Goal: Task Accomplishment & Management: Complete application form

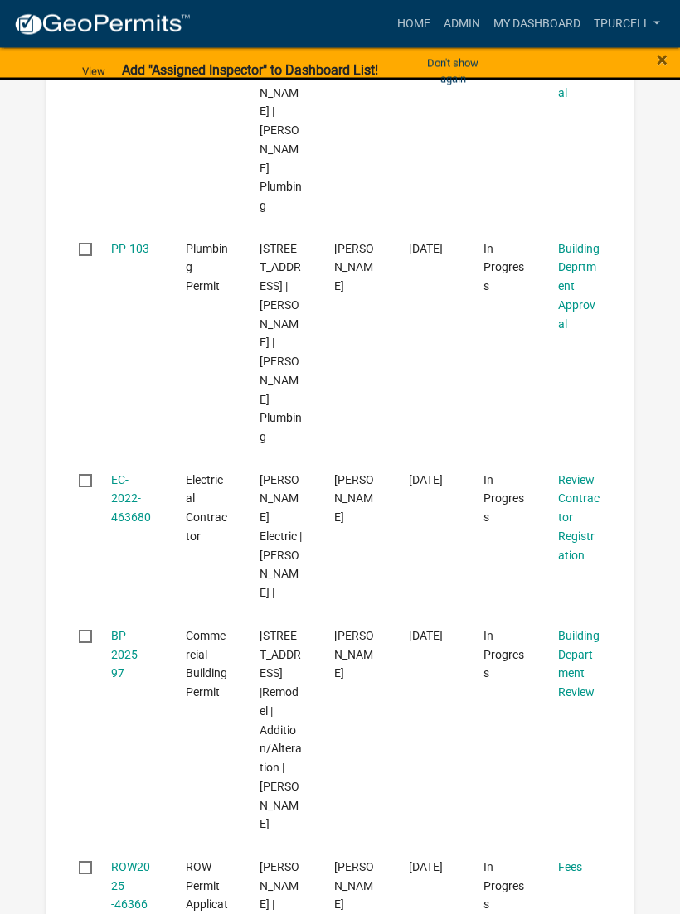
scroll to position [854, 0]
click at [449, 27] on link "Admin" at bounding box center [462, 23] width 50 height 31
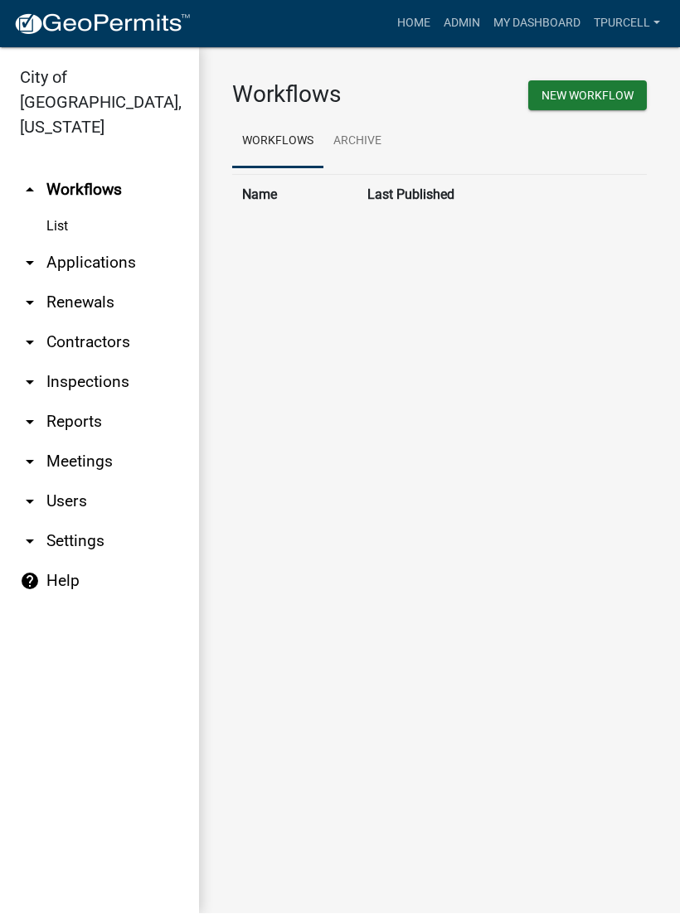
scroll to position [1, 0]
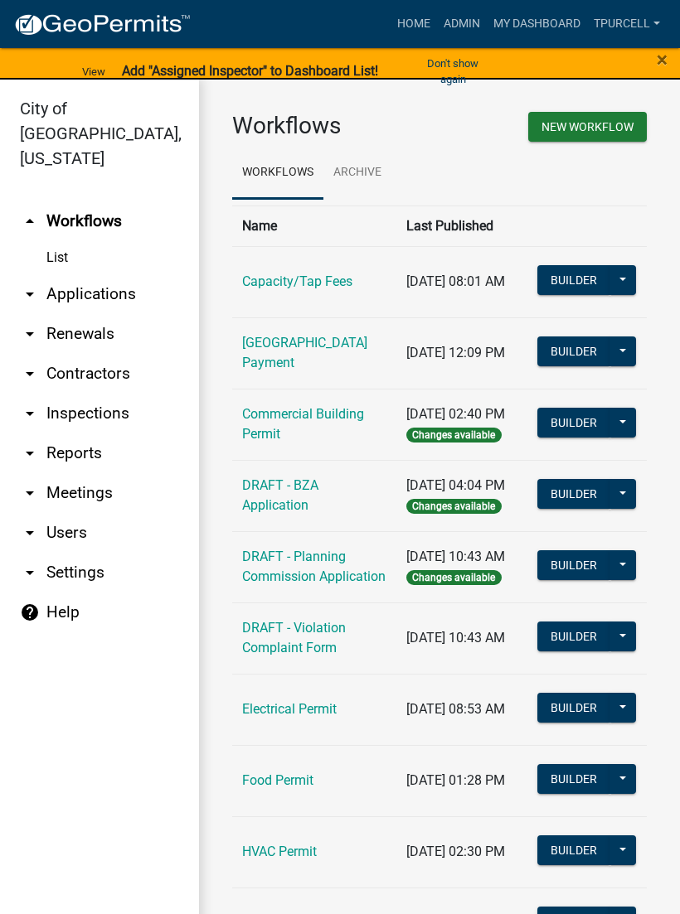
click at [70, 241] on link "List" at bounding box center [99, 257] width 199 height 33
click at [116, 274] on link "arrow_drop_down Applications" at bounding box center [99, 294] width 199 height 40
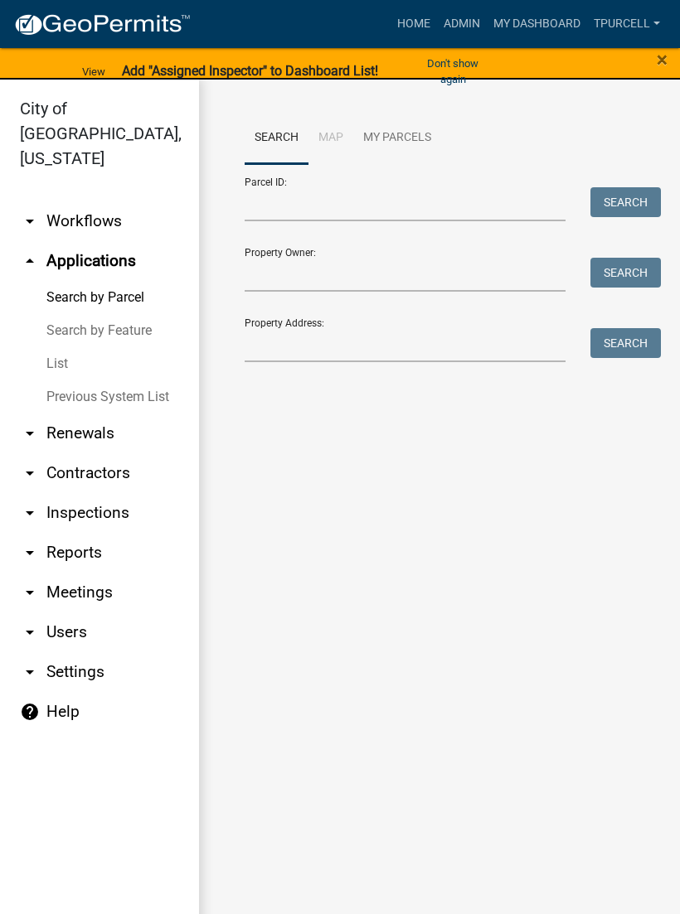
click at [62, 347] on link "List" at bounding box center [99, 363] width 199 height 33
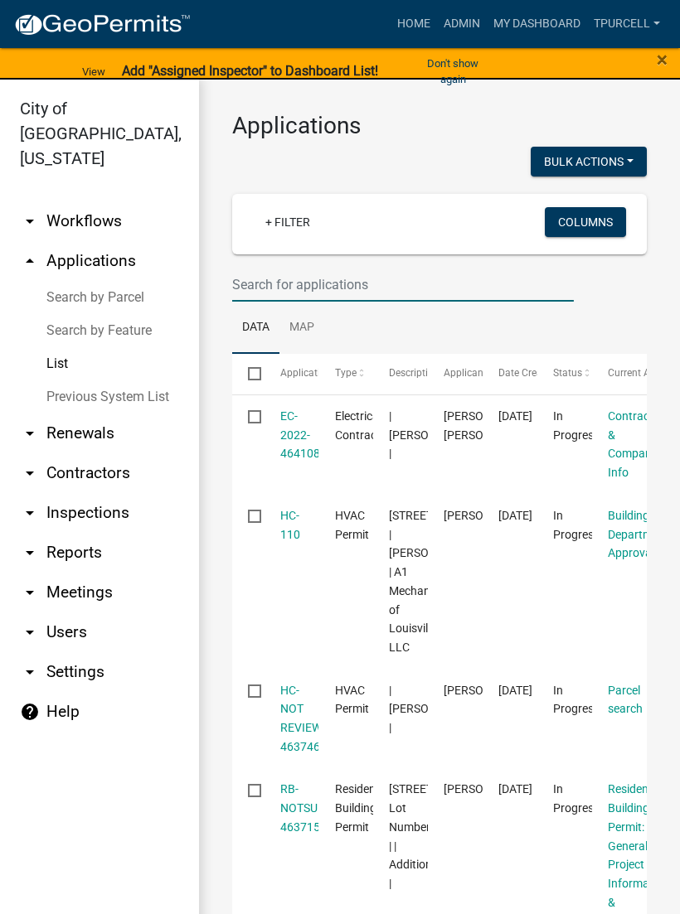
click at [302, 279] on input "text" at bounding box center [402, 285] width 341 height 34
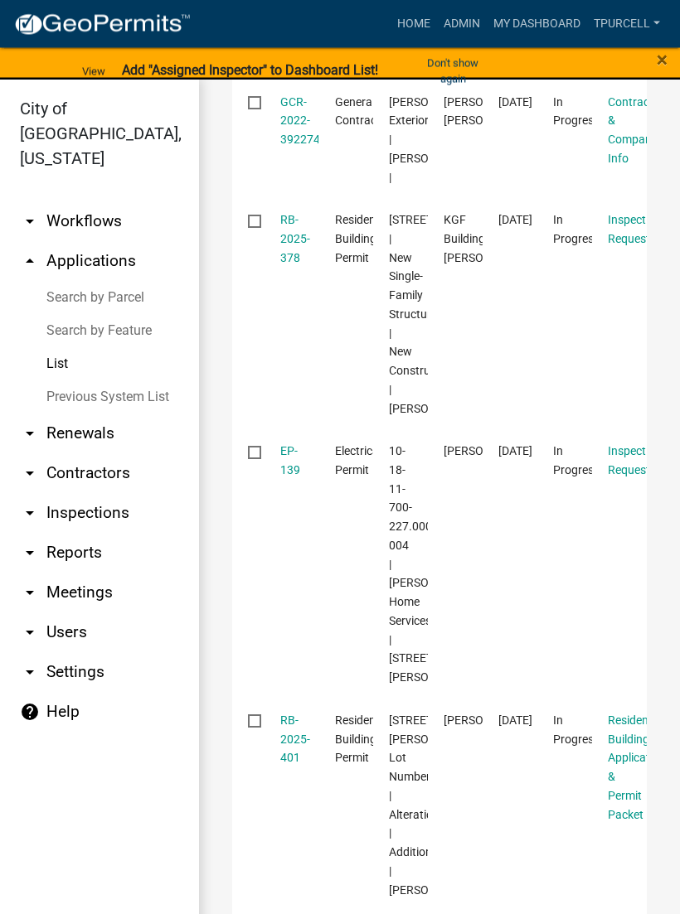
scroll to position [1214, 0]
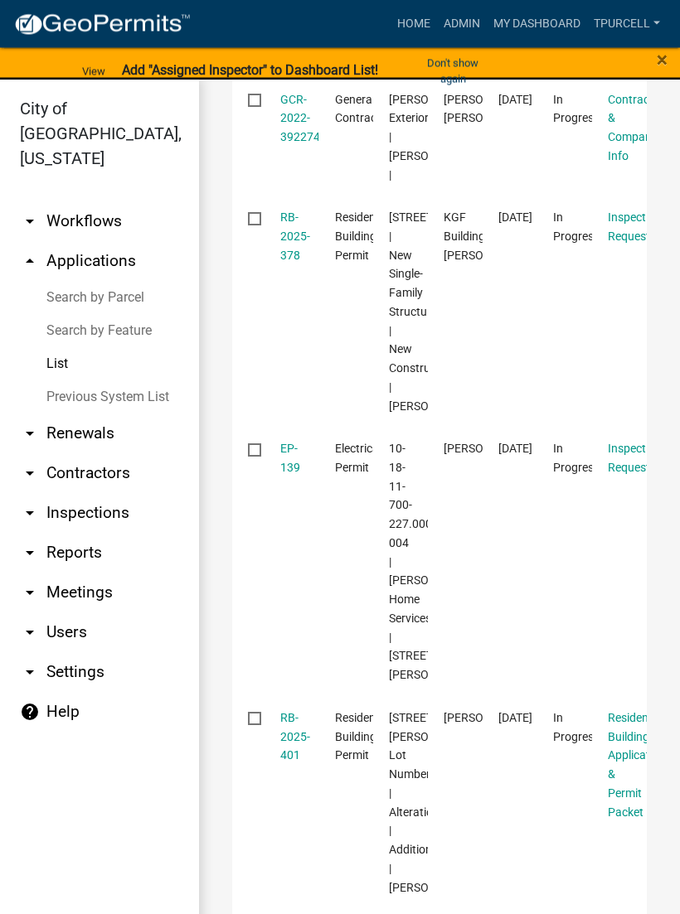
type input "227"
click at [323, 387] on datatable-body-cell "Residential Building Permit" at bounding box center [345, 312] width 55 height 231
click at [303, 263] on link "RB-2025-378" at bounding box center [295, 236] width 30 height 51
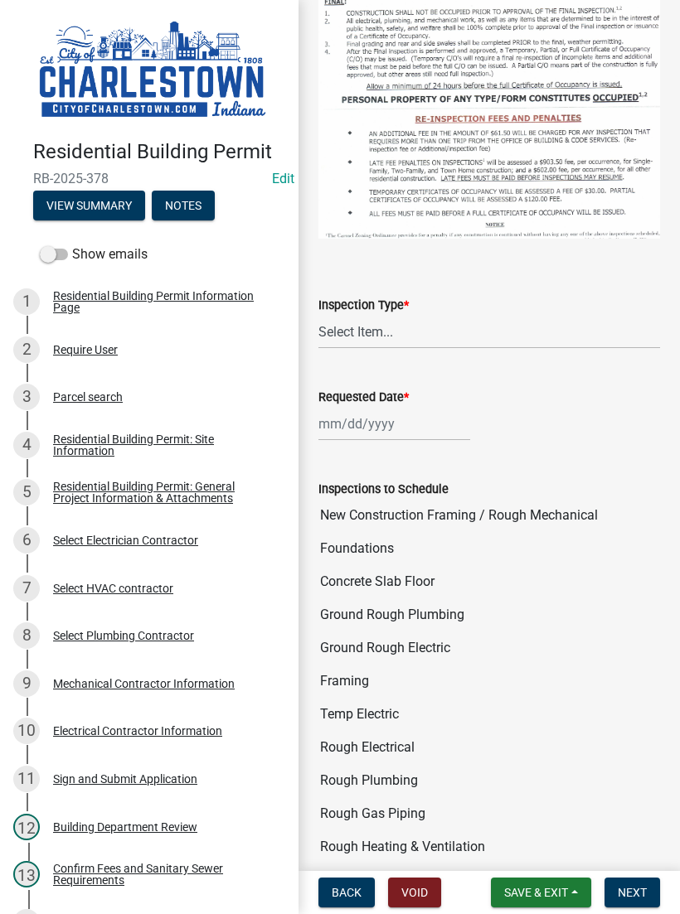
scroll to position [702, 0]
click at [372, 327] on select "Select Item... New Construction Framing / Rough Mechanical Foundations Concrete…" at bounding box center [488, 331] width 341 height 34
select select "18e7c4b3-438d-46af-8feb-0ae748388863"
click at [387, 412] on div at bounding box center [394, 423] width 152 height 34
select select "8"
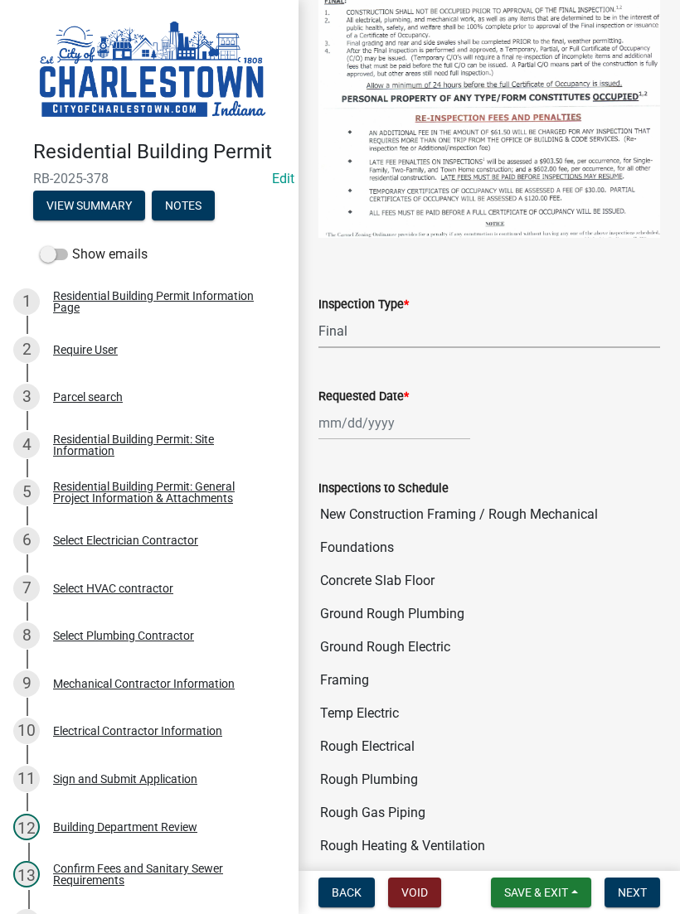
select select "2025"
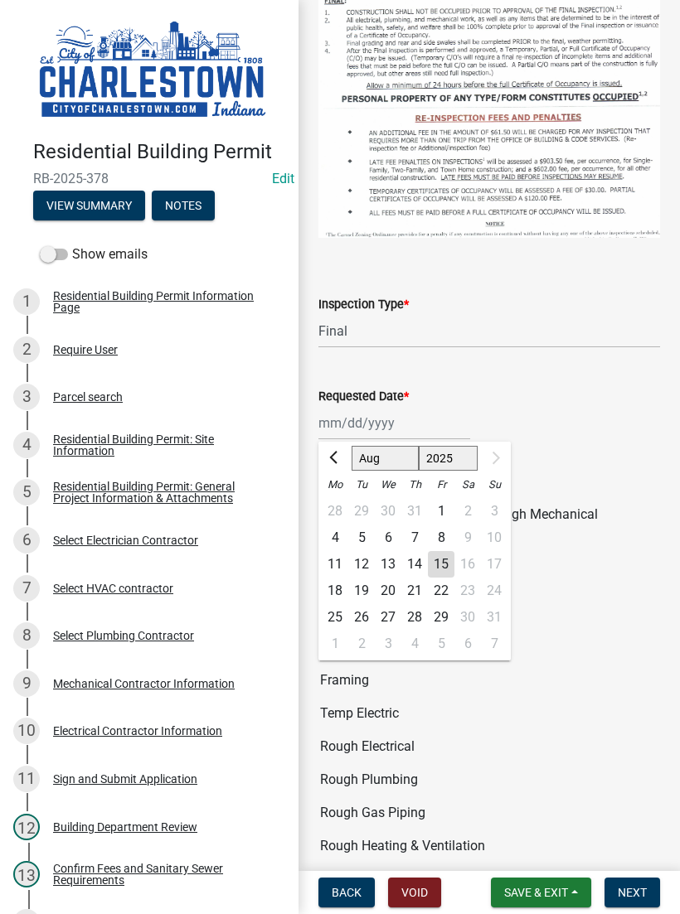
click at [443, 554] on div "15" at bounding box center [441, 564] width 27 height 27
type input "[DATE]"
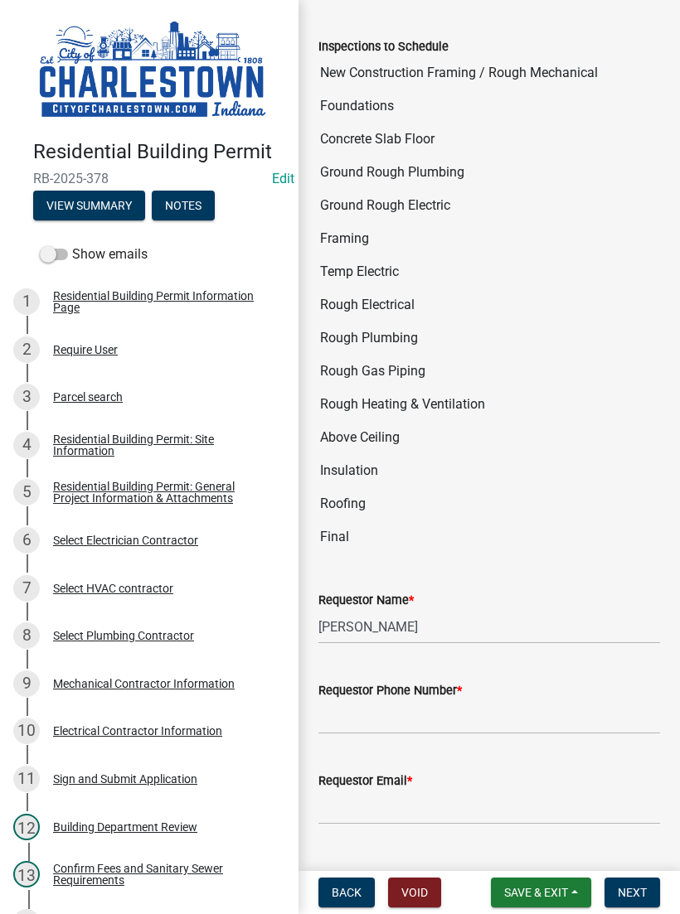
scroll to position [1199, 0]
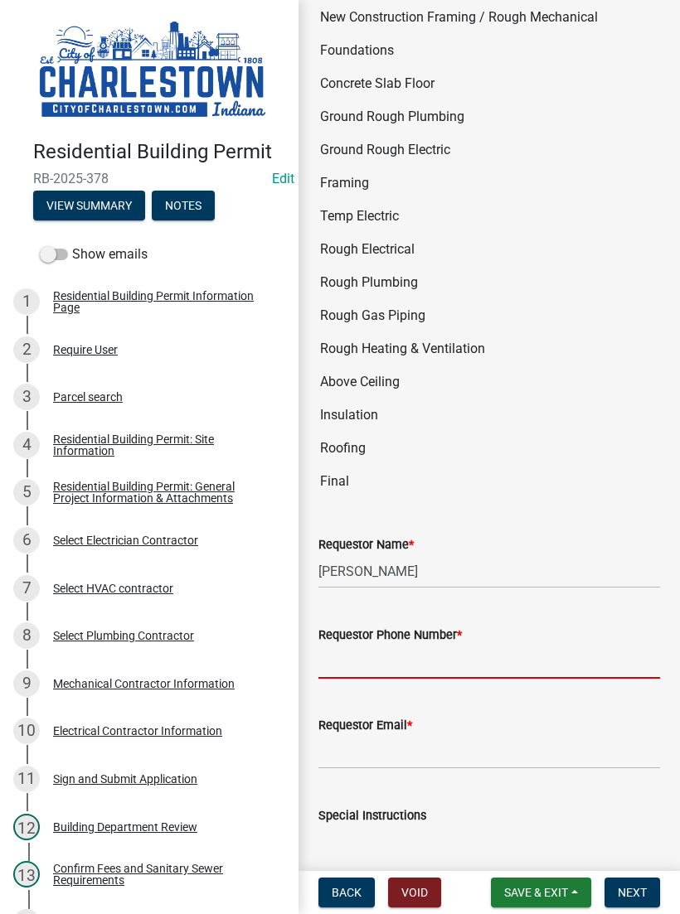
click at [423, 655] on input "Requestor Phone Number *" at bounding box center [488, 662] width 341 height 34
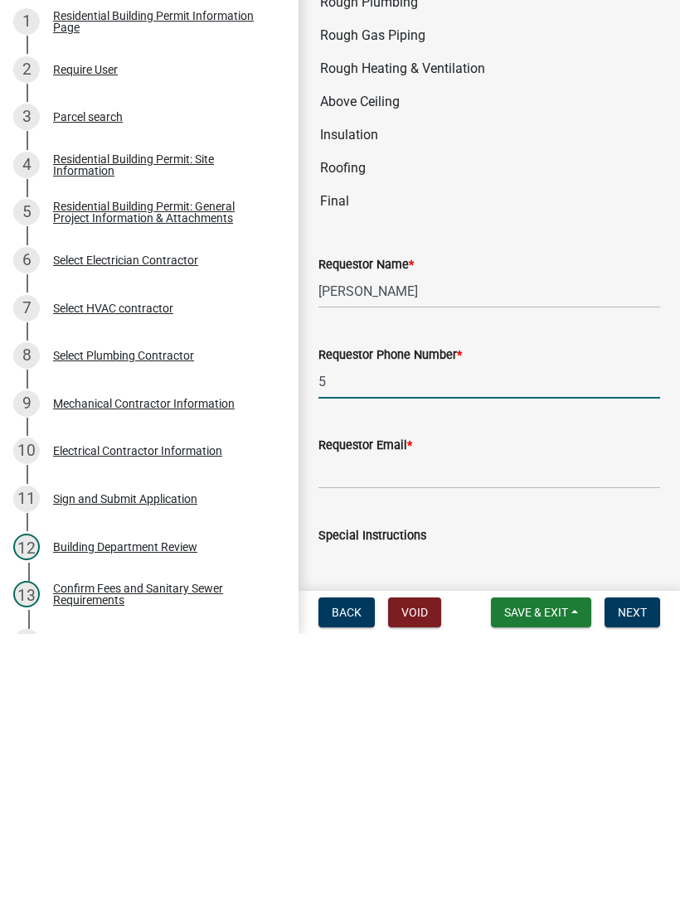
scroll to position [0, 0]
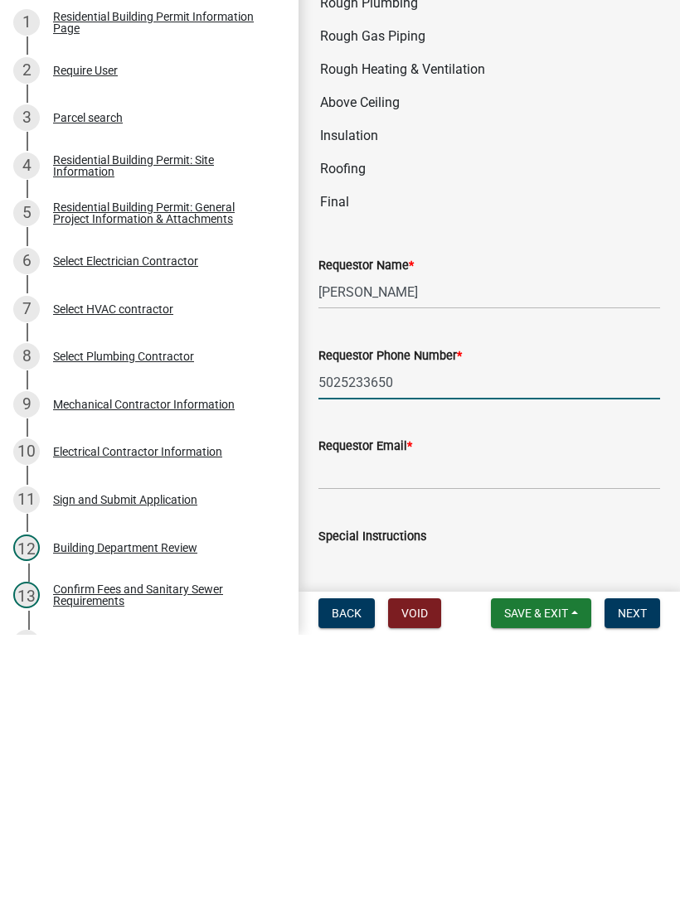
type input "5025233650"
click at [414, 735] on input "Requestor Email *" at bounding box center [488, 752] width 341 height 34
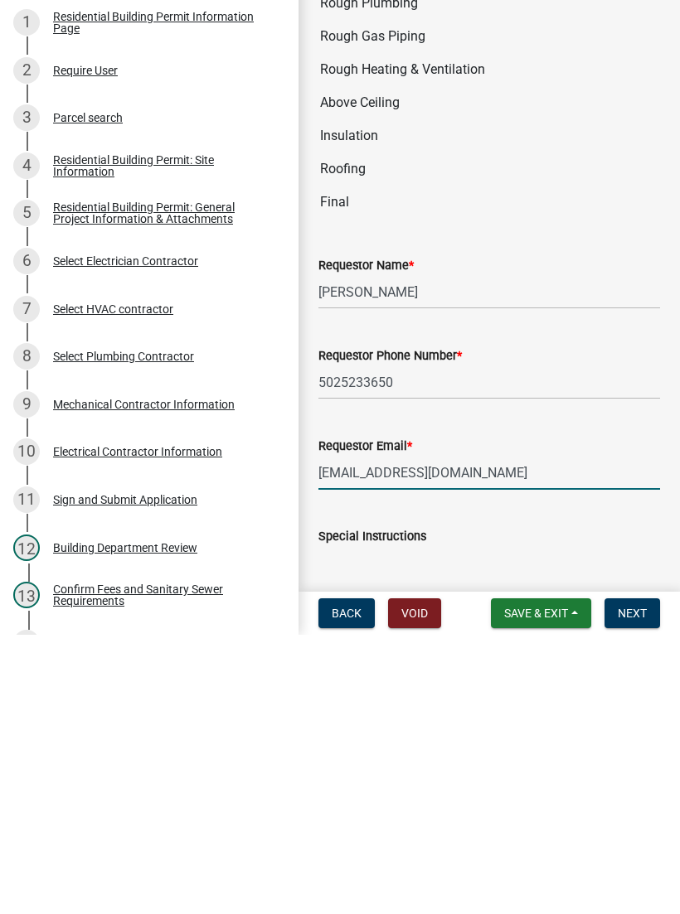
type input "[EMAIL_ADDRESS][DOMAIN_NAME]"
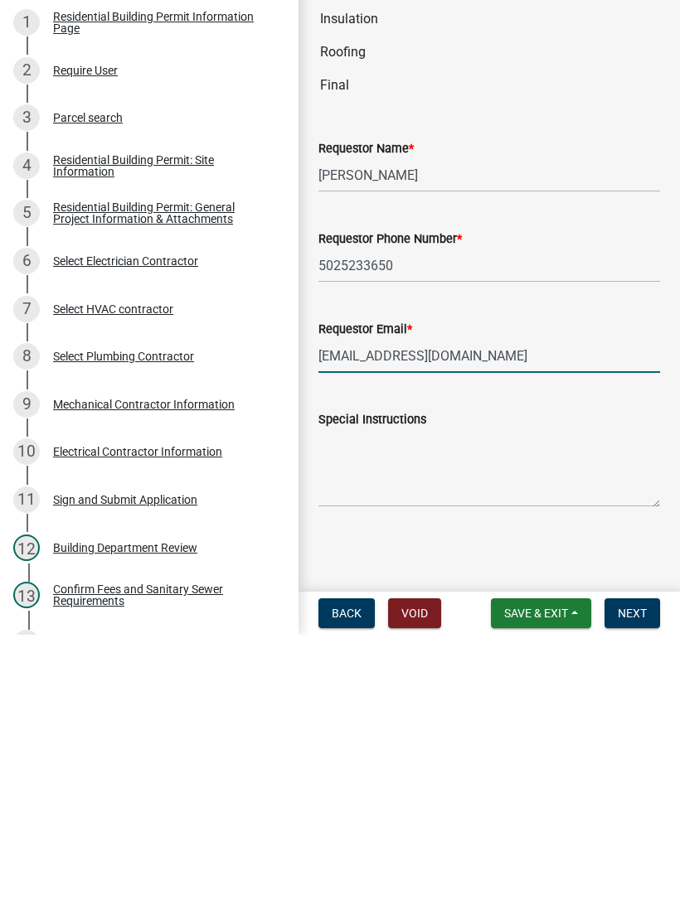
scroll to position [1308, 0]
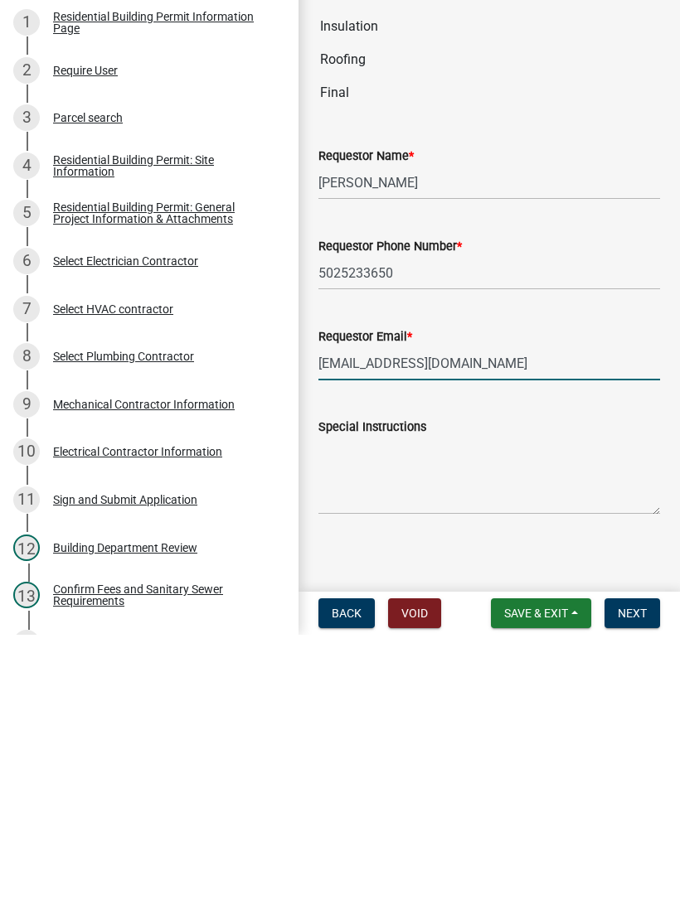
click at [636, 878] on button "Next" at bounding box center [632, 893] width 56 height 30
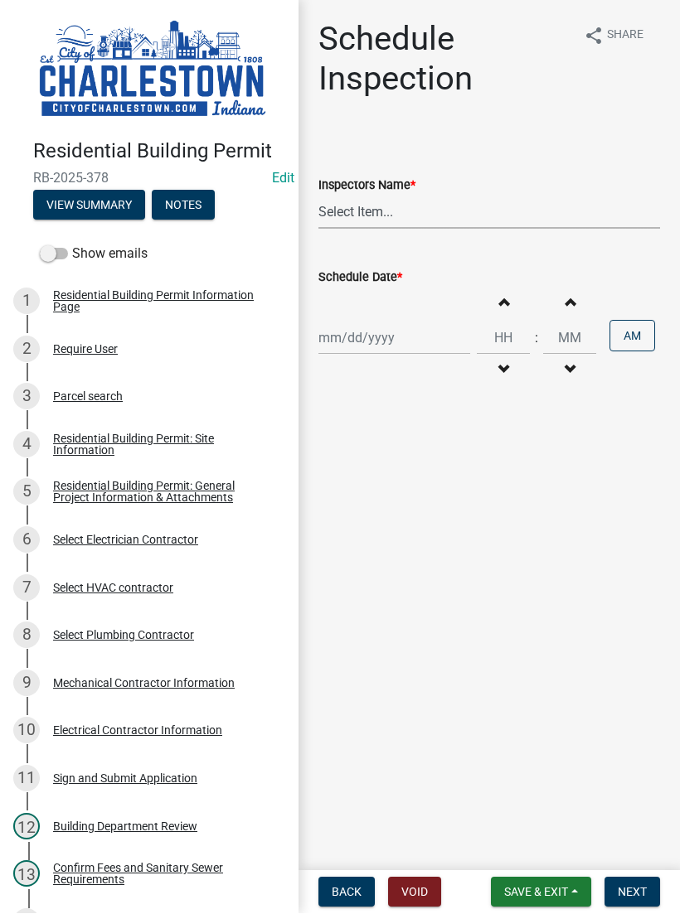
click at [363, 200] on select "Select Item... [PERSON_NAME] ([PERSON_NAME]) [PERSON_NAME] ([PERSON_NAME]) [PER…" at bounding box center [488, 213] width 341 height 34
select select "63e5a778-15f7-4a13-aba2-a6e5541a0fb3"
click at [382, 326] on div at bounding box center [394, 339] width 152 height 34
select select "8"
select select "2025"
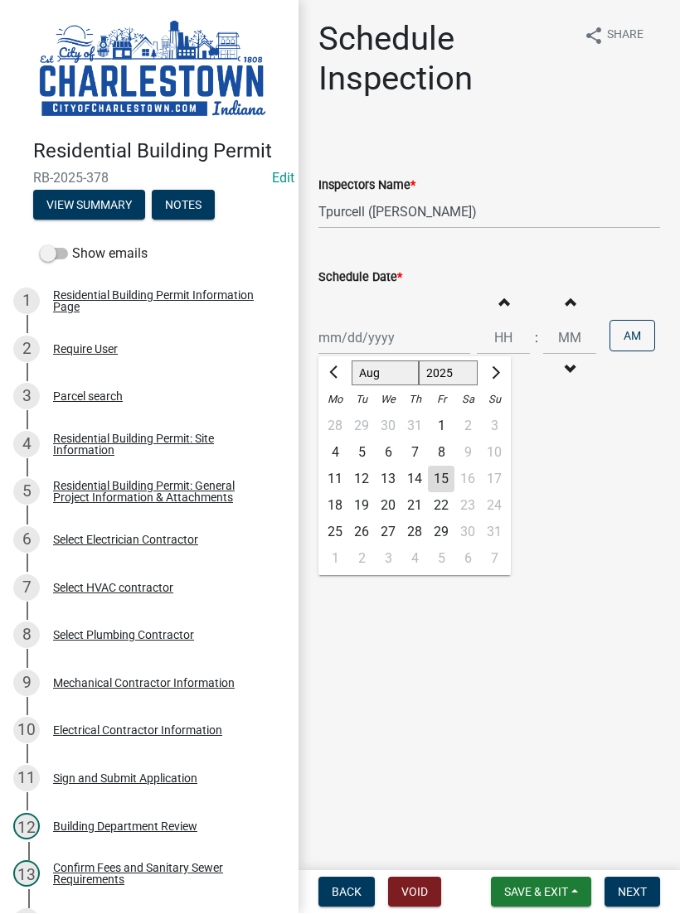
click at [419, 472] on div "14" at bounding box center [414, 480] width 27 height 27
type input "[DATE]"
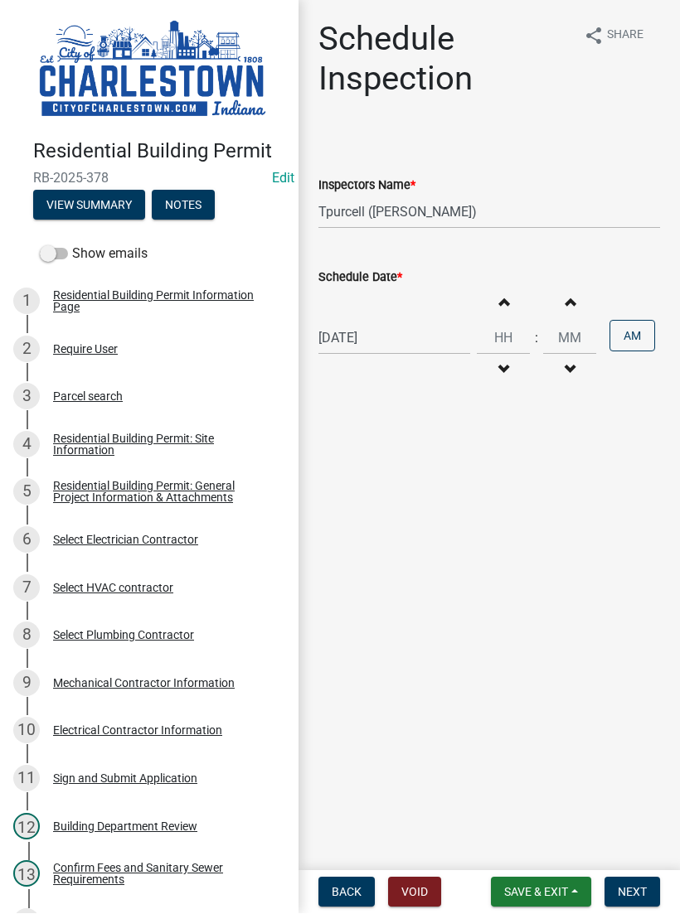
click at [636, 878] on button "Next" at bounding box center [632, 893] width 56 height 30
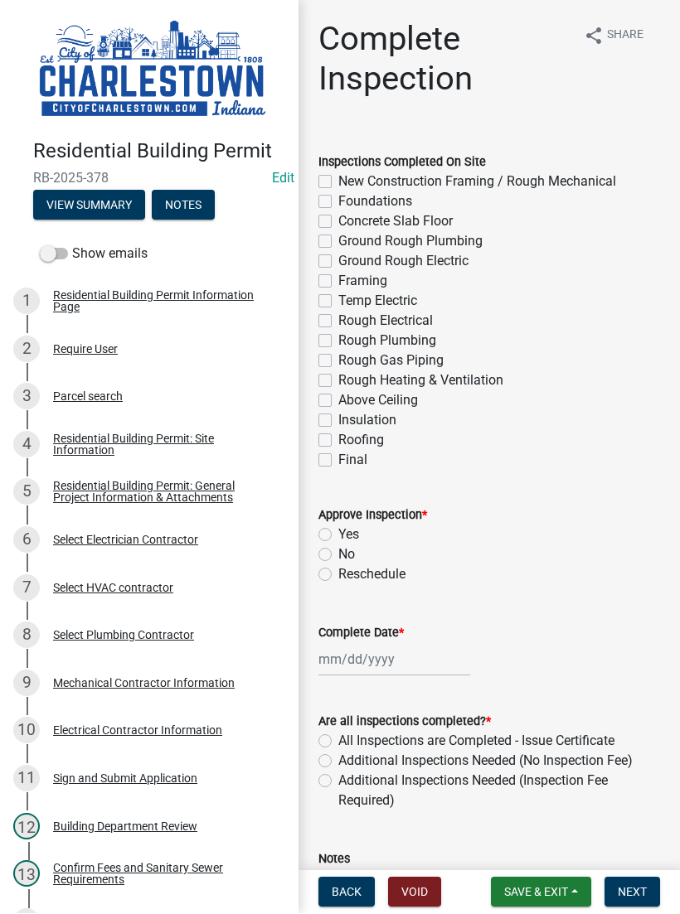
click at [338, 465] on label "Final" at bounding box center [352, 461] width 29 height 20
click at [338, 462] on input "Final" at bounding box center [343, 456] width 11 height 11
checkbox input "true"
checkbox input "false"
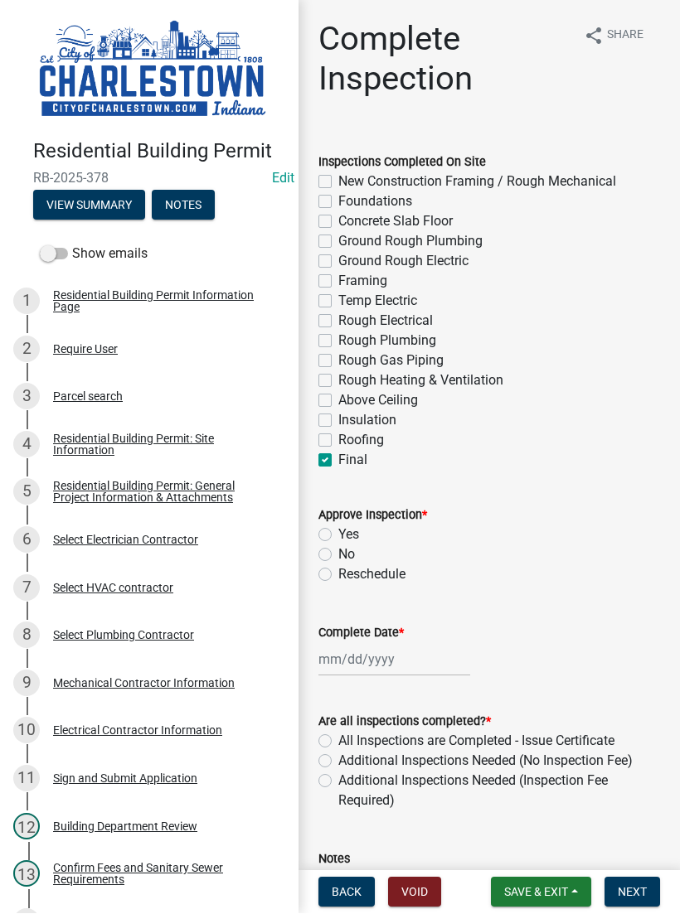
checkbox input "false"
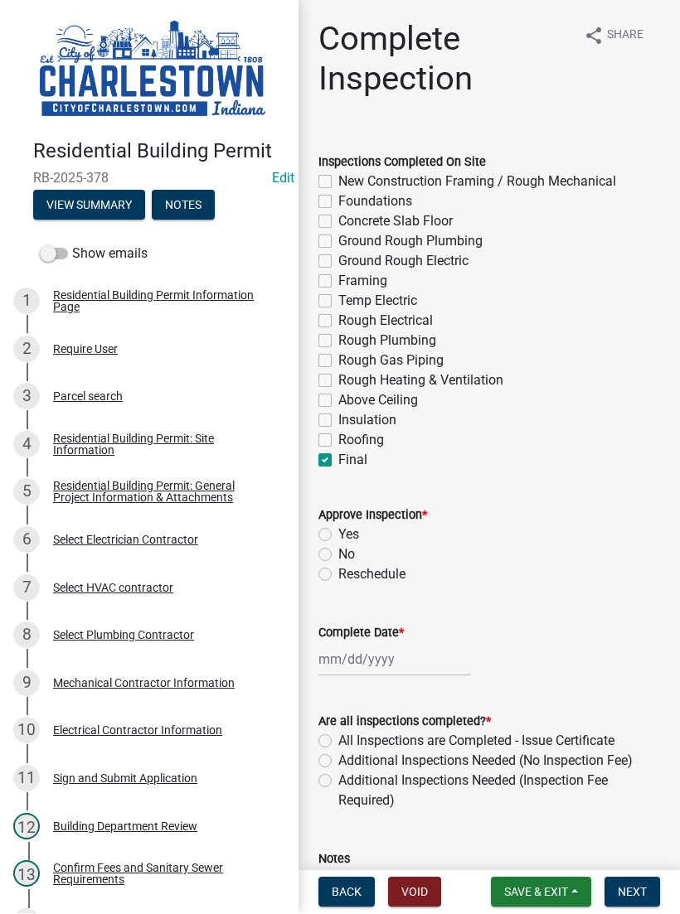
checkbox input "false"
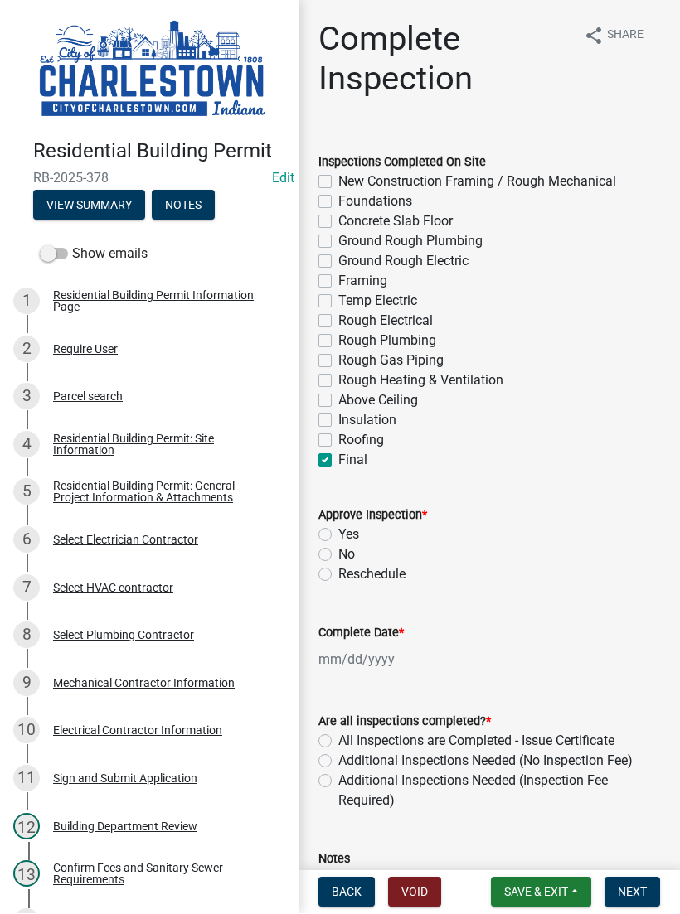
checkbox input "false"
checkbox input "true"
click at [340, 531] on label "Yes" at bounding box center [348, 535] width 21 height 20
click at [340, 531] on input "Yes" at bounding box center [343, 530] width 11 height 11
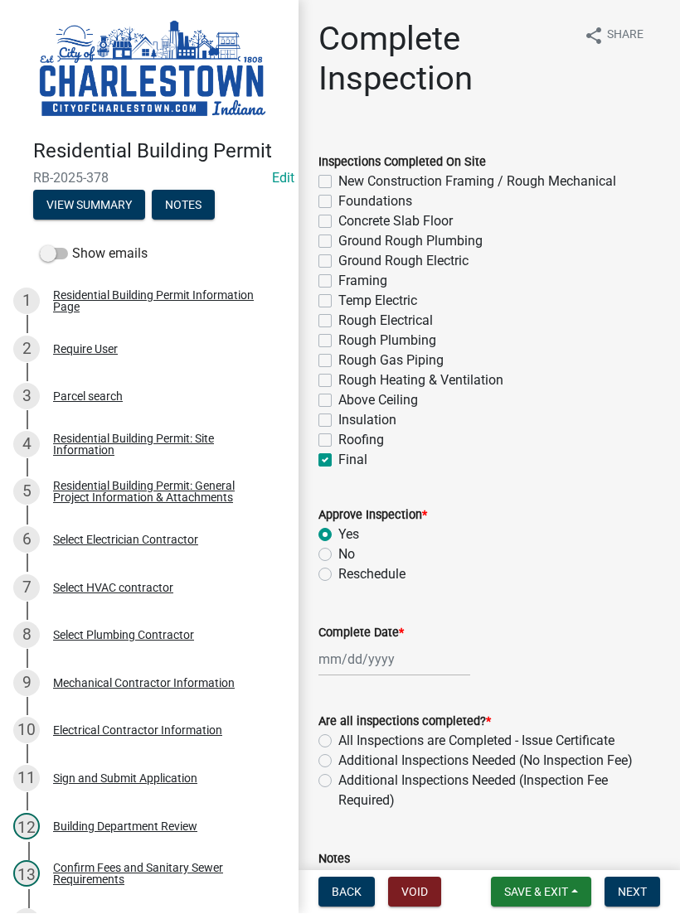
radio input "true"
click at [374, 650] on div at bounding box center [394, 660] width 152 height 34
select select "8"
select select "2025"
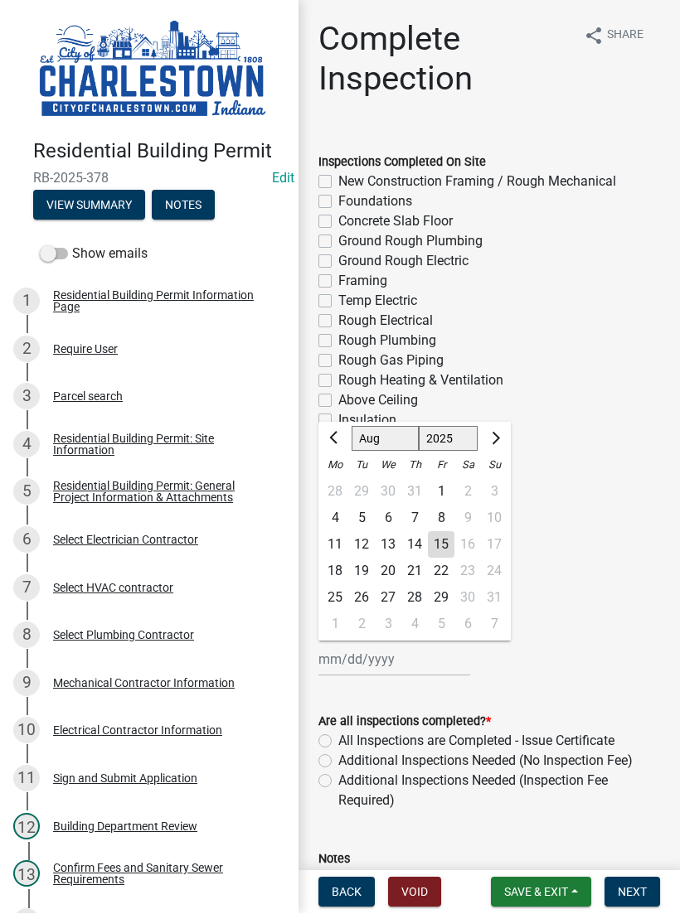
click at [411, 541] on div "14" at bounding box center [414, 545] width 27 height 27
type input "[DATE]"
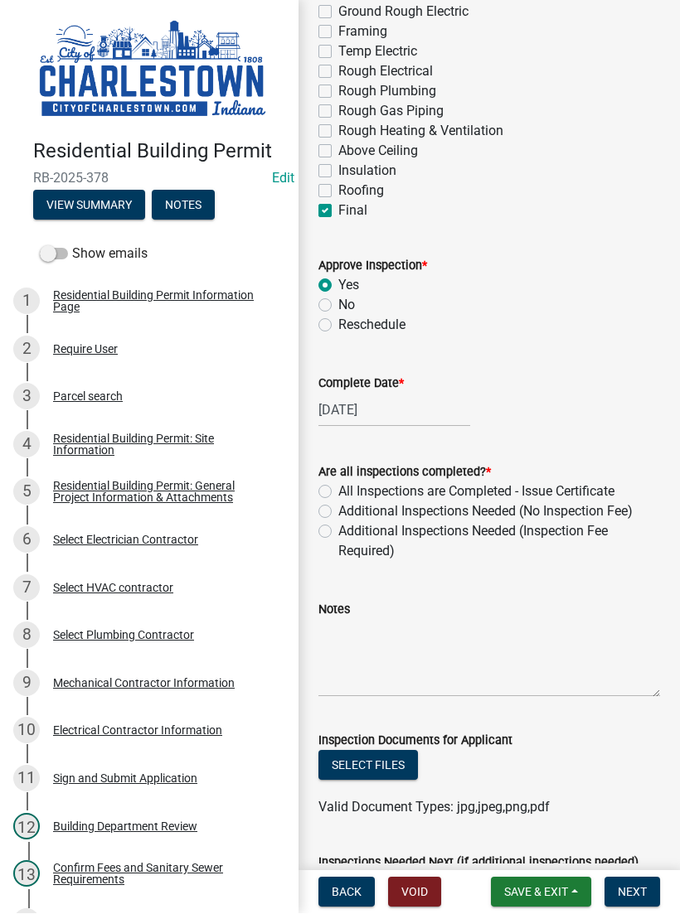
scroll to position [259, 0]
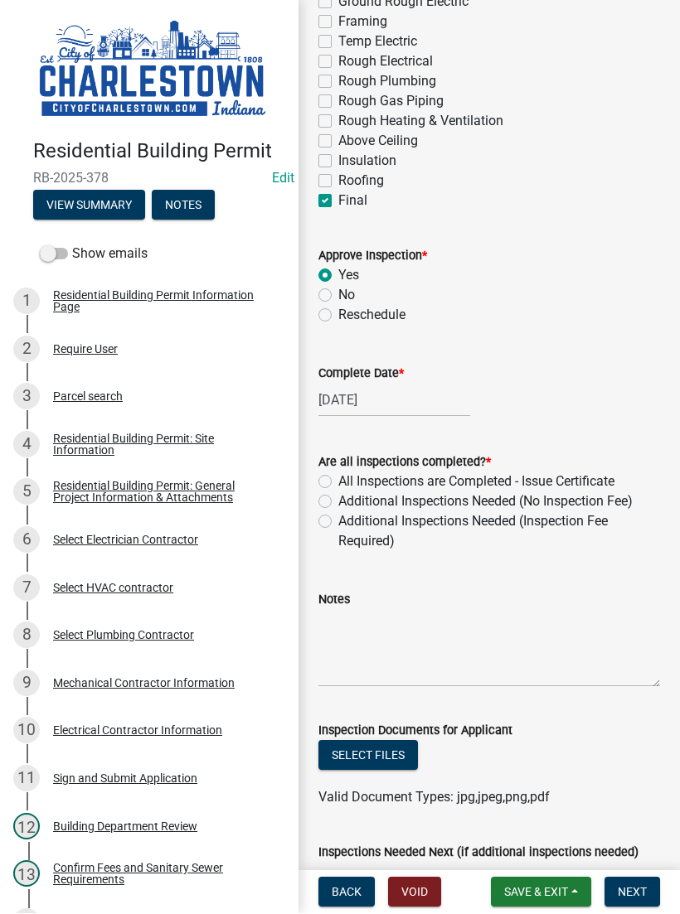
click at [338, 479] on label "All Inspections are Completed - Issue Certificate" at bounding box center [476, 482] width 276 height 20
click at [338, 479] on input "All Inspections are Completed - Issue Certificate" at bounding box center [343, 477] width 11 height 11
radio input "true"
click at [389, 636] on textarea "Notes" at bounding box center [488, 649] width 341 height 78
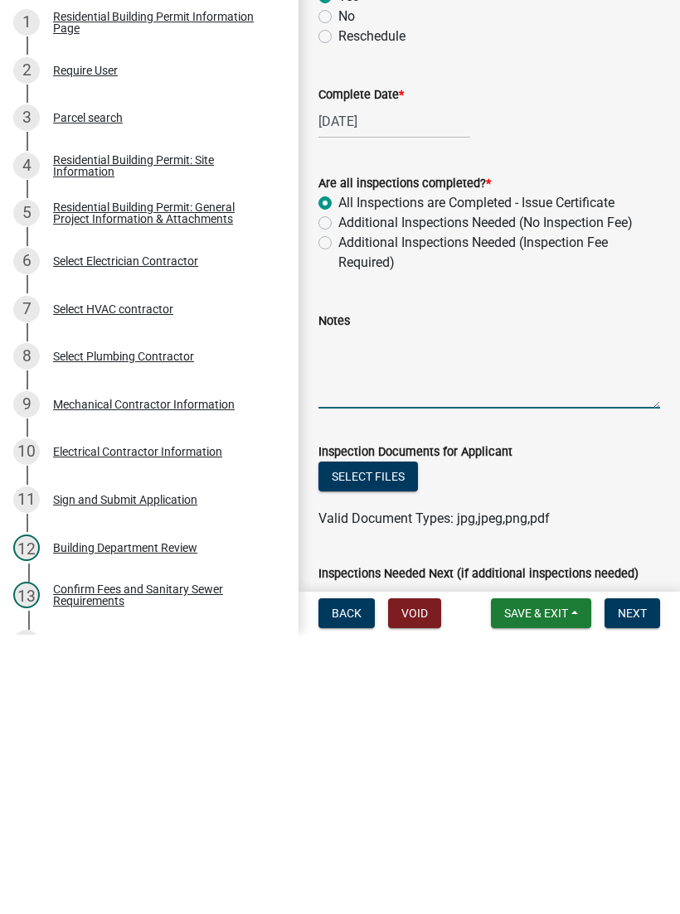
type textarea "F"
type textarea "Smoke detector was installed in hall"
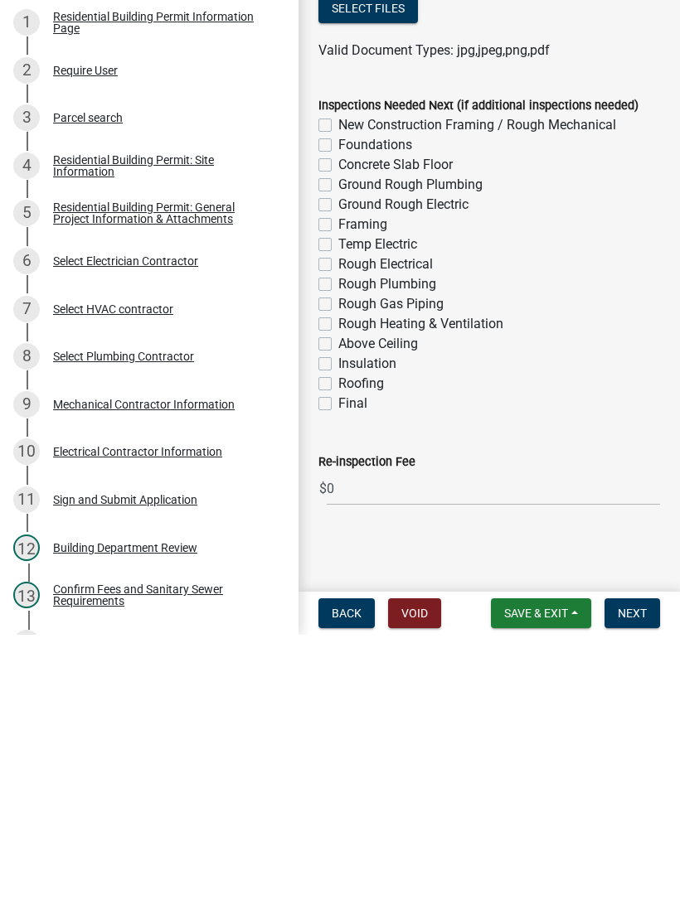
scroll to position [728, 0]
click at [636, 886] on span "Next" at bounding box center [631, 892] width 29 height 13
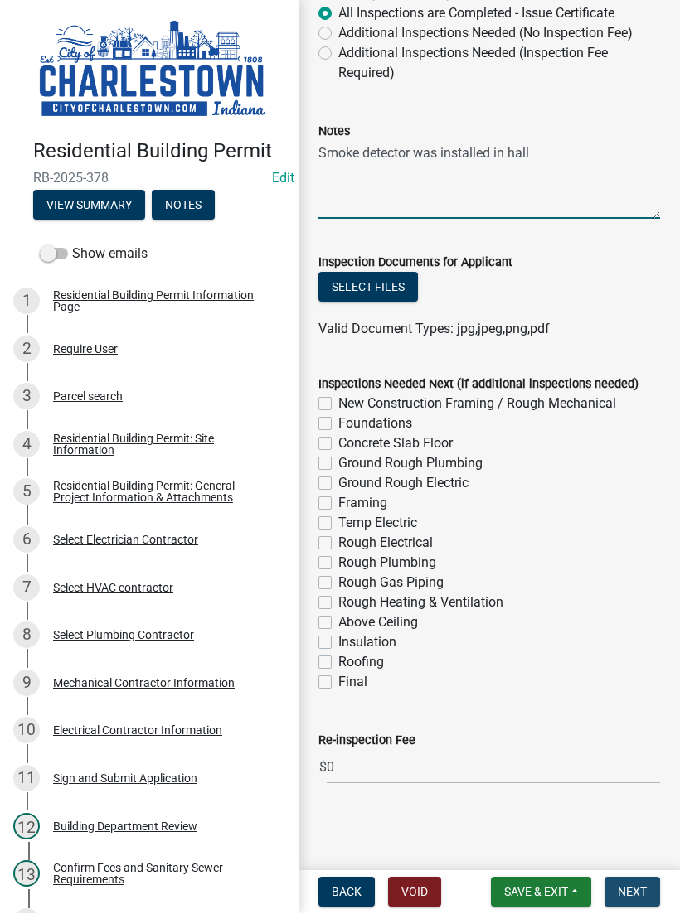
scroll to position [0, 0]
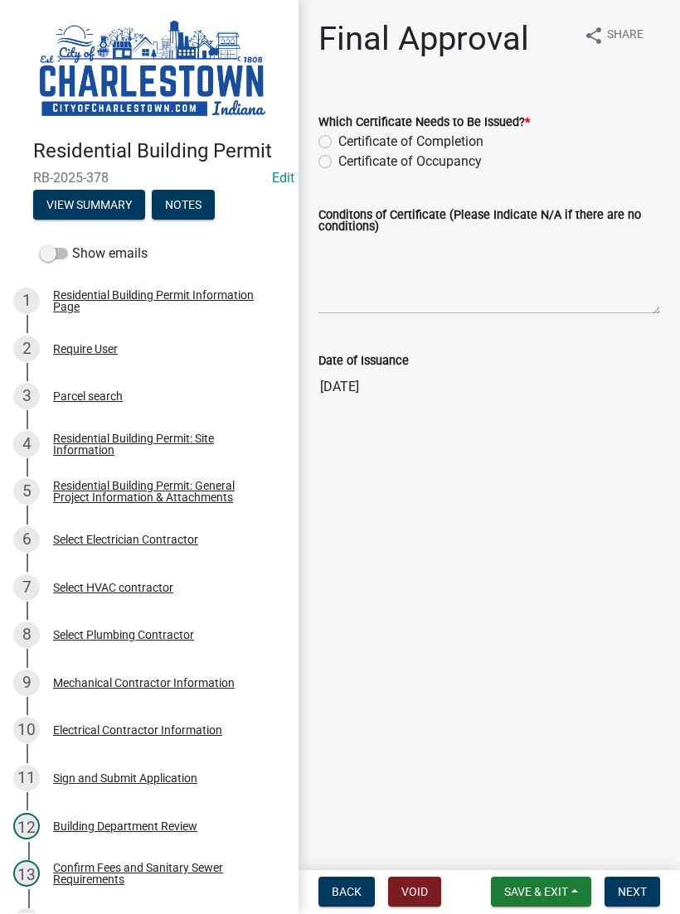
click at [338, 167] on label "Certificate of Occupancy" at bounding box center [409, 162] width 143 height 20
click at [338, 163] on input "Certificate of Occupancy" at bounding box center [343, 157] width 11 height 11
radio input "true"
click at [411, 278] on textarea "Conditons of Certificate (Please Indicate N/A if there are no conditions)" at bounding box center [488, 276] width 341 height 78
type textarea "N/A"
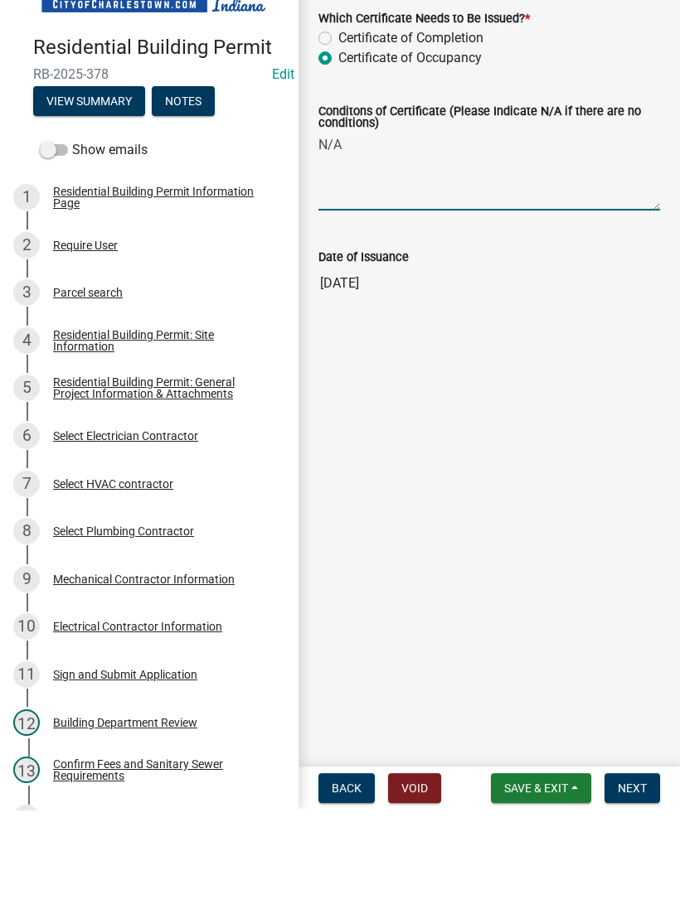
click at [631, 886] on span "Next" at bounding box center [631, 892] width 29 height 13
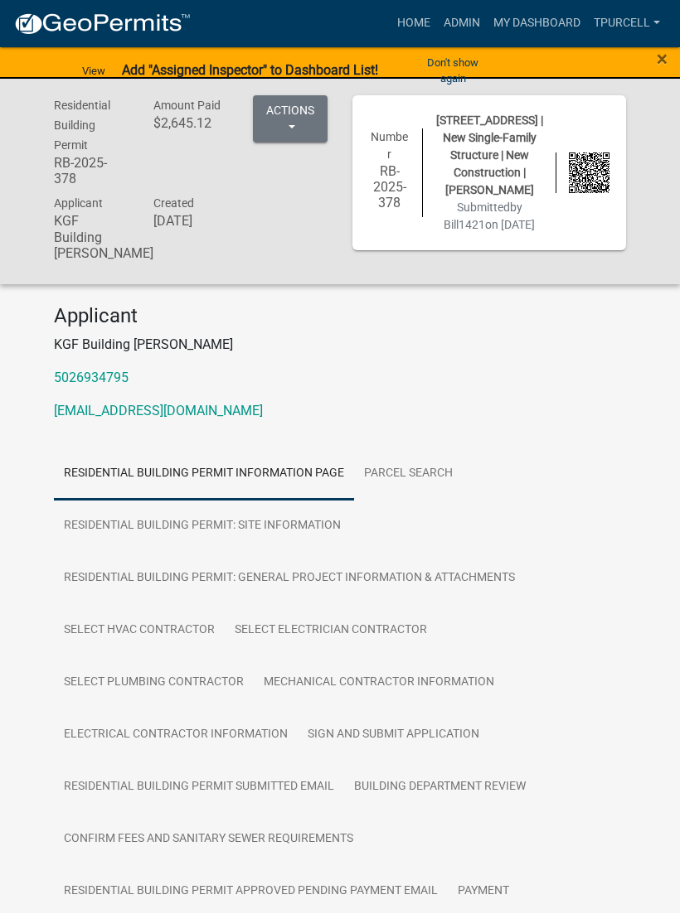
scroll to position [1, 0]
